Goal: Task Accomplishment & Management: Manage account settings

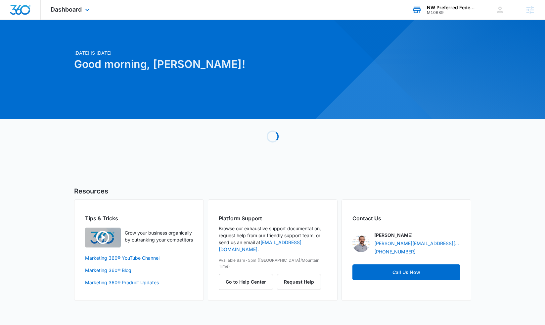
drag, startPoint x: 455, startPoint y: 18, endPoint x: 453, endPoint y: 14, distance: 4.0
click at [455, 17] on div "NW Preferred Federal Credit Union M10689 Your Accounts View All" at bounding box center [443, 10] width 83 height 20
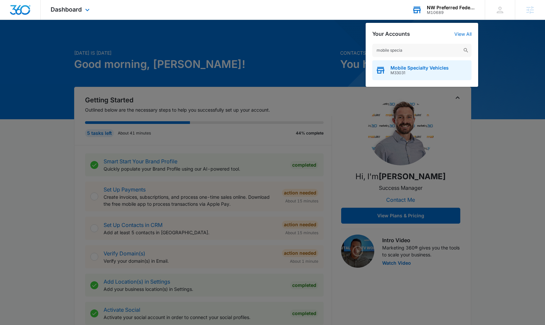
type input "mobile specia"
click at [434, 68] on span "Mobile Specialty Vehicles" at bounding box center [419, 67] width 58 height 5
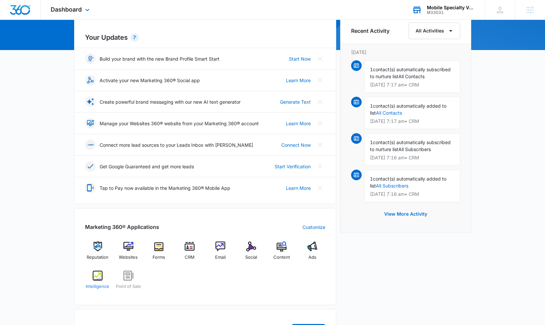
scroll to position [71, 0]
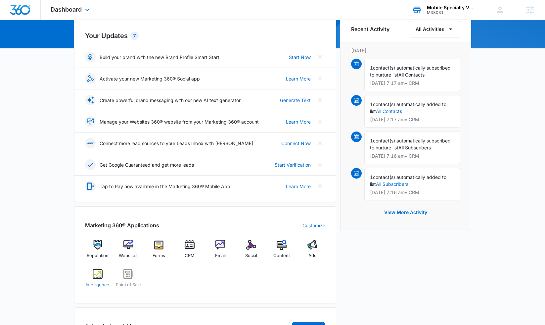
click at [96, 279] on div "Intelligence" at bounding box center [97, 281] width 25 height 24
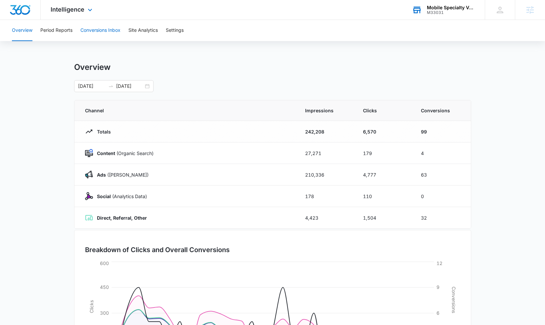
click at [92, 33] on button "Conversions Inbox" at bounding box center [100, 30] width 40 height 21
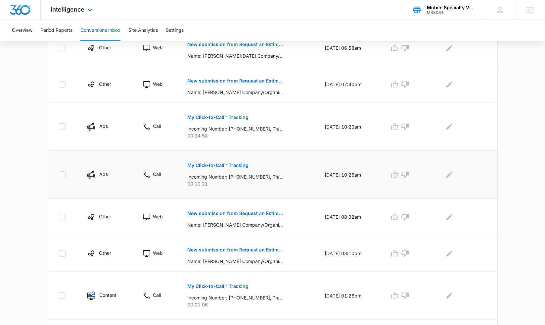
scroll to position [220, 0]
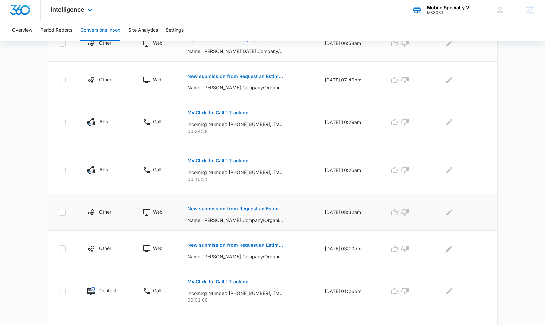
click at [226, 208] on p "New submission from Request an Estimate - Mobile Specialty Vehicles" at bounding box center [235, 208] width 96 height 5
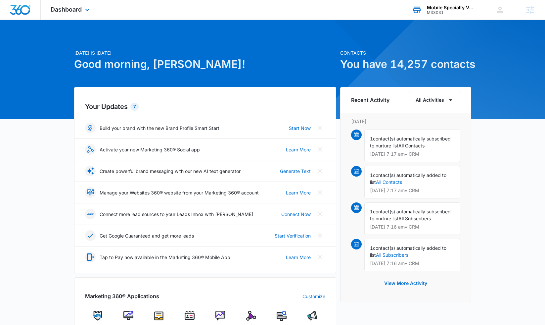
click at [451, 8] on div "Mobile Specialty Vehicles" at bounding box center [451, 7] width 48 height 5
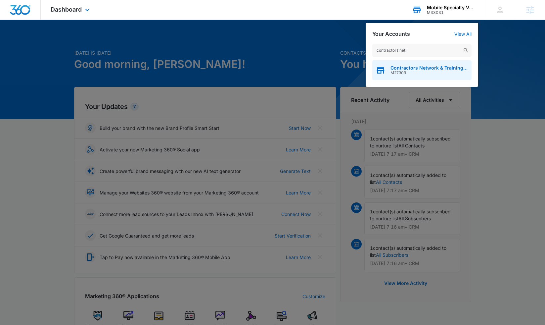
type input "contractors net"
click at [431, 71] on div "Contractors Network & Training Center M27309" at bounding box center [429, 70] width 78 height 10
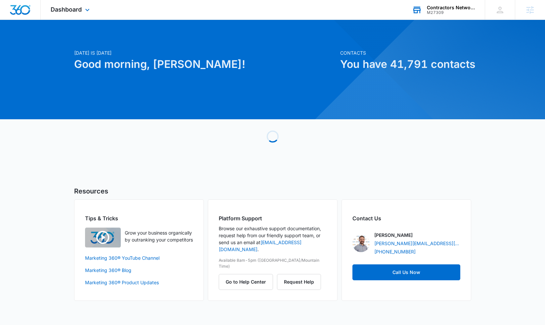
click at [68, 16] on div "Dashboard Apps Reputation Websites Forms CRM Email Social Shop Payments POS Con…" at bounding box center [71, 10] width 61 height 20
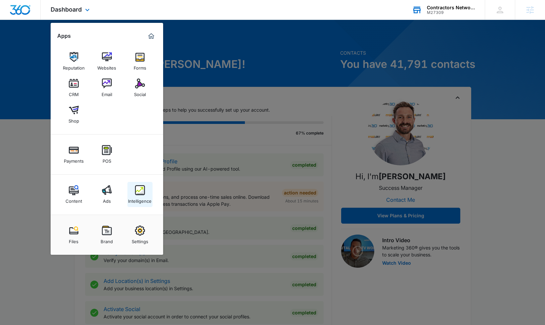
click at [143, 195] on div "Intelligence" at bounding box center [139, 199] width 23 height 9
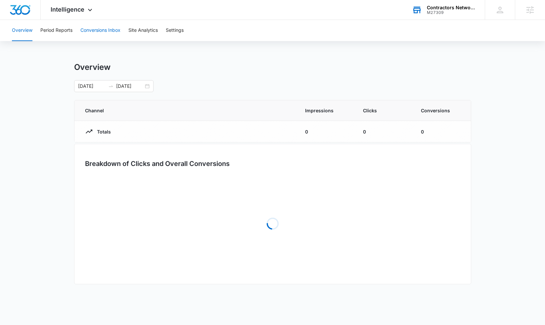
click at [94, 31] on button "Conversions Inbox" at bounding box center [100, 30] width 40 height 21
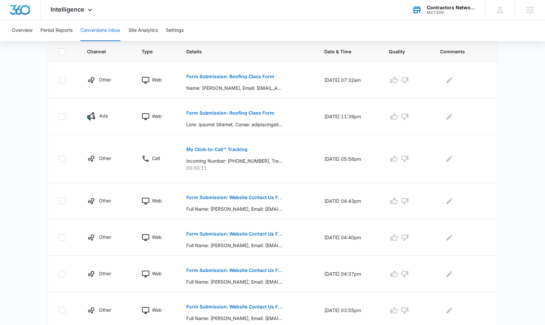
scroll to position [141, 0]
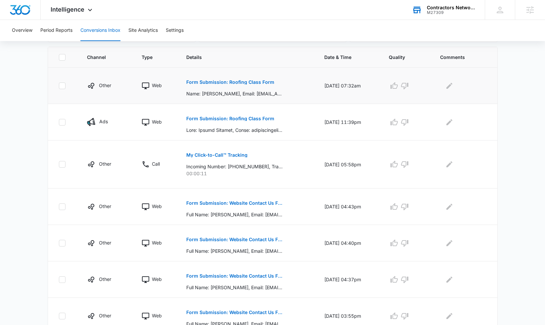
click at [221, 84] on p "Form Submission: Roofing Class Form" at bounding box center [230, 82] width 88 height 5
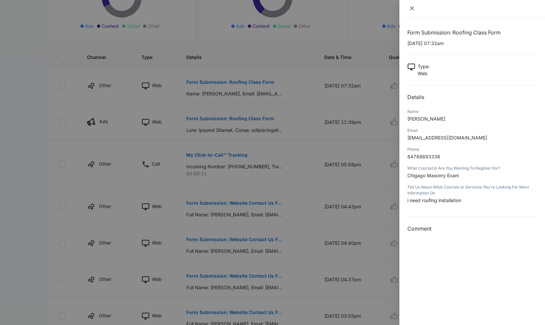
click at [411, 10] on icon "close" at bounding box center [412, 8] width 4 height 4
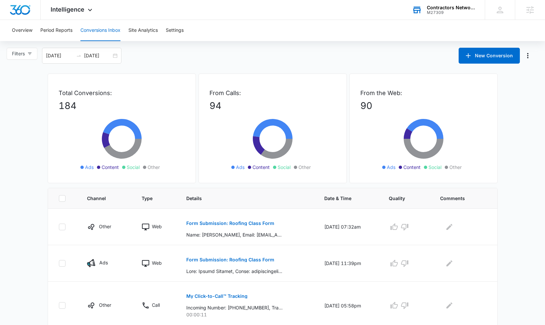
scroll to position [0, 0]
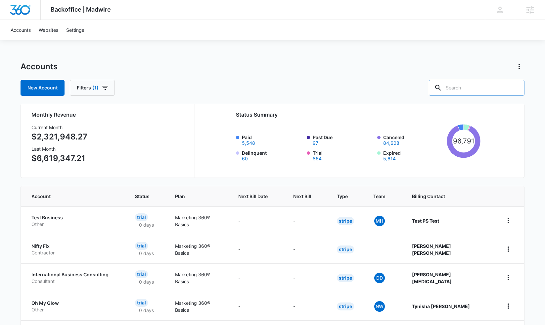
click at [471, 84] on input "text" at bounding box center [477, 88] width 96 height 16
click at [471, 91] on input "1-800-plumb" at bounding box center [472, 88] width 106 height 16
type input "1-800-plumber"
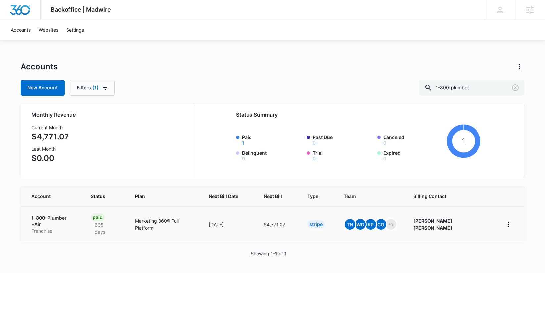
click at [65, 217] on p "1-800-Plumber +Air" at bounding box center [52, 220] width 43 height 13
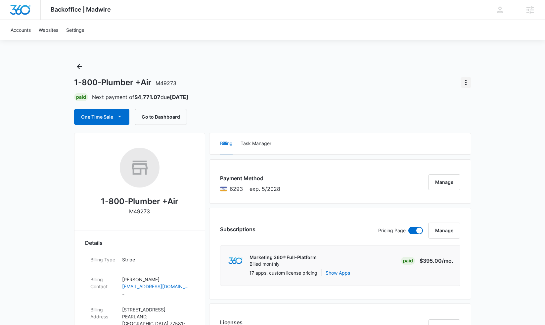
click at [467, 82] on icon "Actions" at bounding box center [466, 82] width 8 height 8
click at [474, 102] on div "Close Account" at bounding box center [484, 101] width 31 height 5
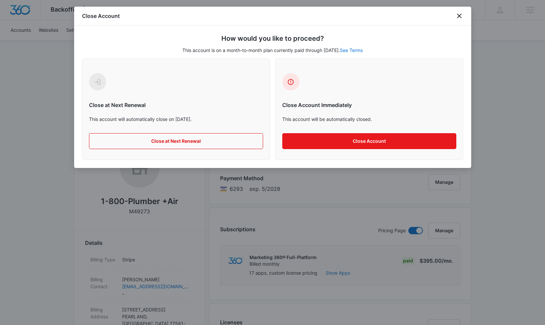
click at [226, 141] on button "Close at Next Renewal" at bounding box center [176, 141] width 174 height 16
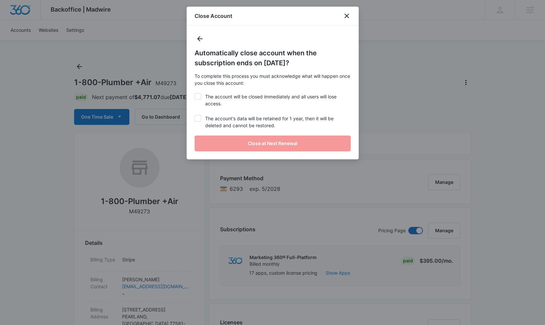
drag, startPoint x: 199, startPoint y: 95, endPoint x: 198, endPoint y: 111, distance: 15.9
click at [199, 95] on icon at bounding box center [198, 96] width 6 height 6
click at [195, 93] on input "The account will be closed immediately and all users will lose access." at bounding box center [195, 93] width 0 height 0
checkbox input "true"
click at [197, 116] on icon at bounding box center [198, 118] width 6 height 6
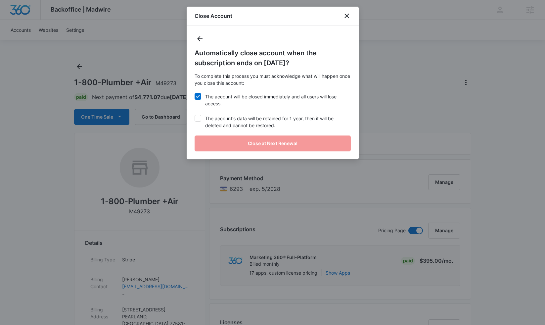
click at [195, 115] on input "The account's data will be retained for 1 year, then it will be deleted and can…" at bounding box center [195, 115] width 0 height 0
checkbox input "true"
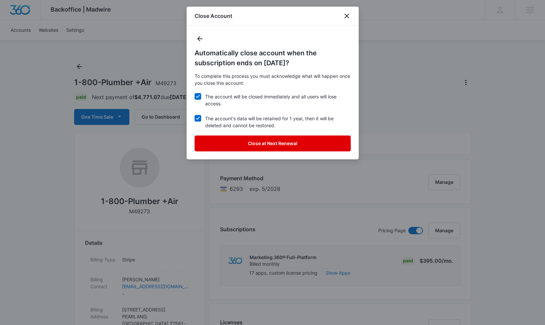
click at [242, 141] on button "Close at Next Renewal" at bounding box center [273, 143] width 156 height 16
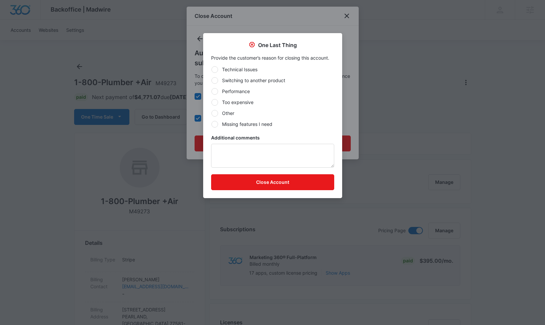
click at [222, 110] on label "Other" at bounding box center [272, 113] width 123 height 7
click at [211, 113] on input "Other" at bounding box center [211, 113] width 0 height 0
radio input "true"
click at [241, 157] on textarea "Additional comments" at bounding box center [272, 156] width 123 height 24
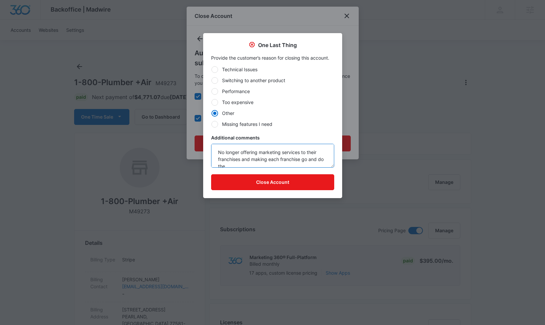
scroll to position [2, 0]
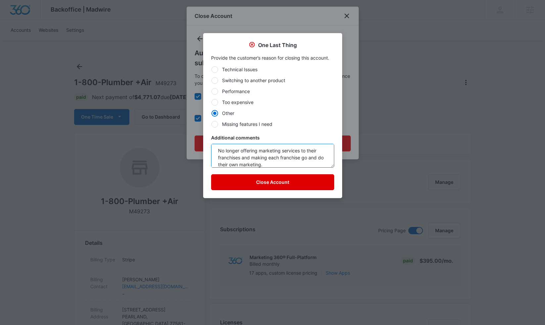
type textarea "No longer offering marketing services to their franchises and making each franc…"
click at [276, 184] on button "Close Account" at bounding box center [272, 182] width 123 height 16
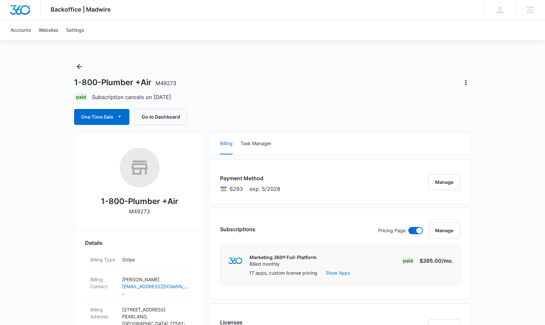
scroll to position [18, 0]
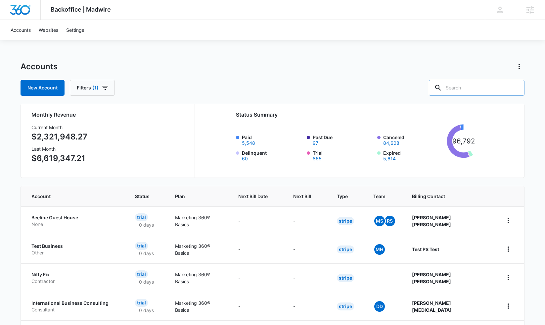
click at [457, 83] on input "text" at bounding box center [477, 88] width 96 height 16
type input "basements 4"
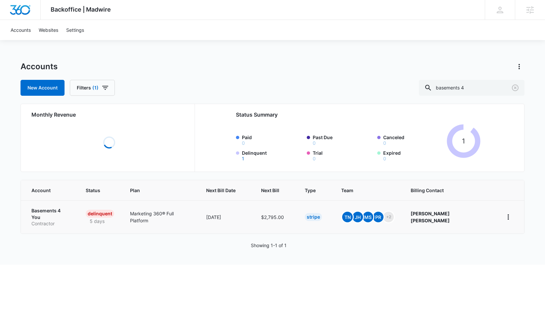
click at [53, 212] on td "Basements 4 You Contractor" at bounding box center [49, 216] width 57 height 33
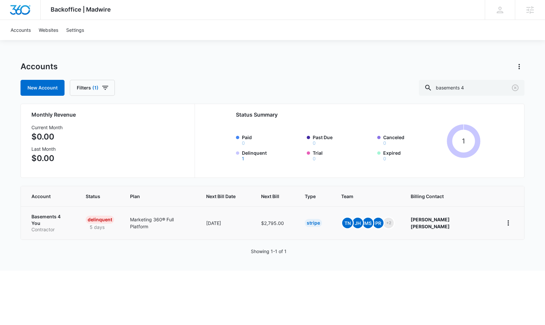
click at [50, 215] on p "Basements 4 You" at bounding box center [50, 219] width 38 height 13
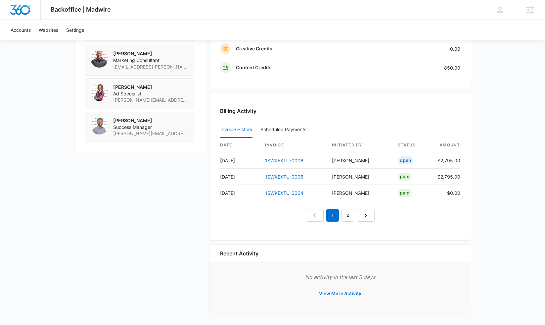
scroll to position [586, 0]
click at [271, 160] on link "1SWKEXTU-0006" at bounding box center [284, 161] width 38 height 6
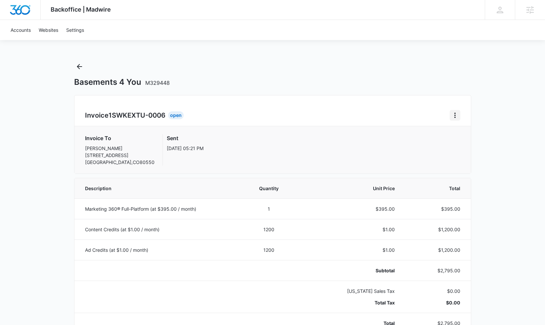
click at [455, 115] on icon "Home" at bounding box center [455, 115] width 8 height 8
click at [465, 146] on div "Retry Payment" at bounding box center [477, 143] width 38 height 5
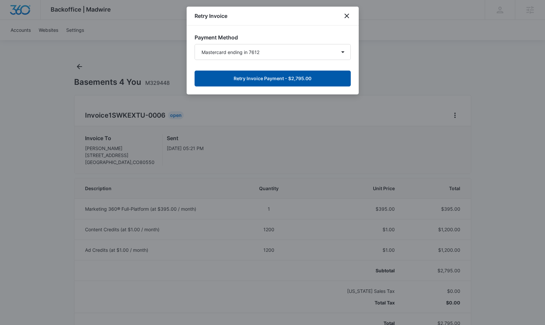
click at [270, 82] on button "Retry Invoice Payment - $2,795.00" at bounding box center [273, 78] width 156 height 16
